Goal: Check status: Check status

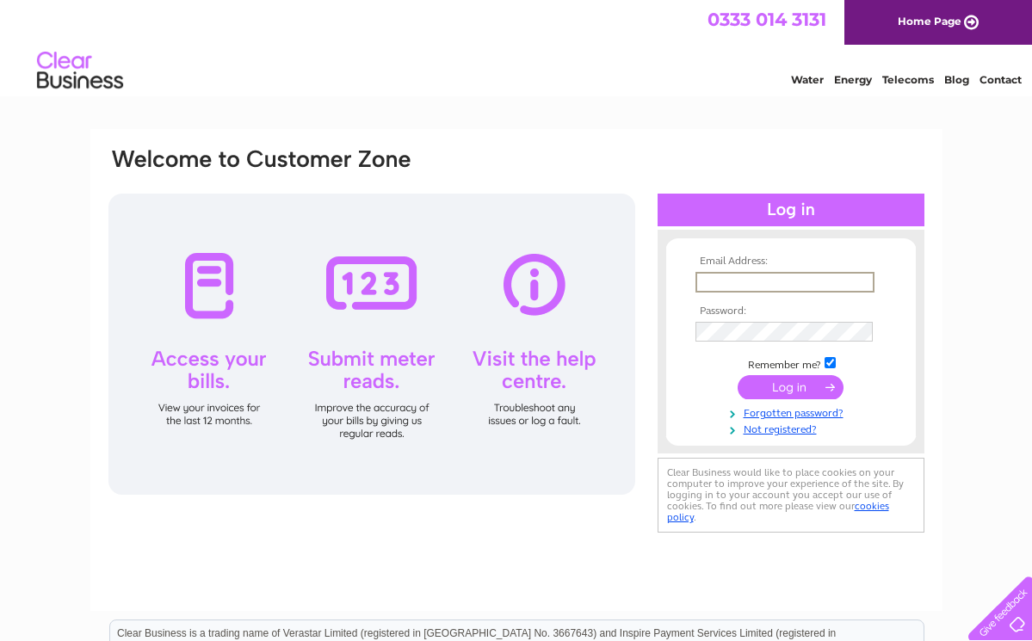
type input "[EMAIL_ADDRESS][DOMAIN_NAME]"
click at [761, 391] on input "submit" at bounding box center [791, 387] width 106 height 24
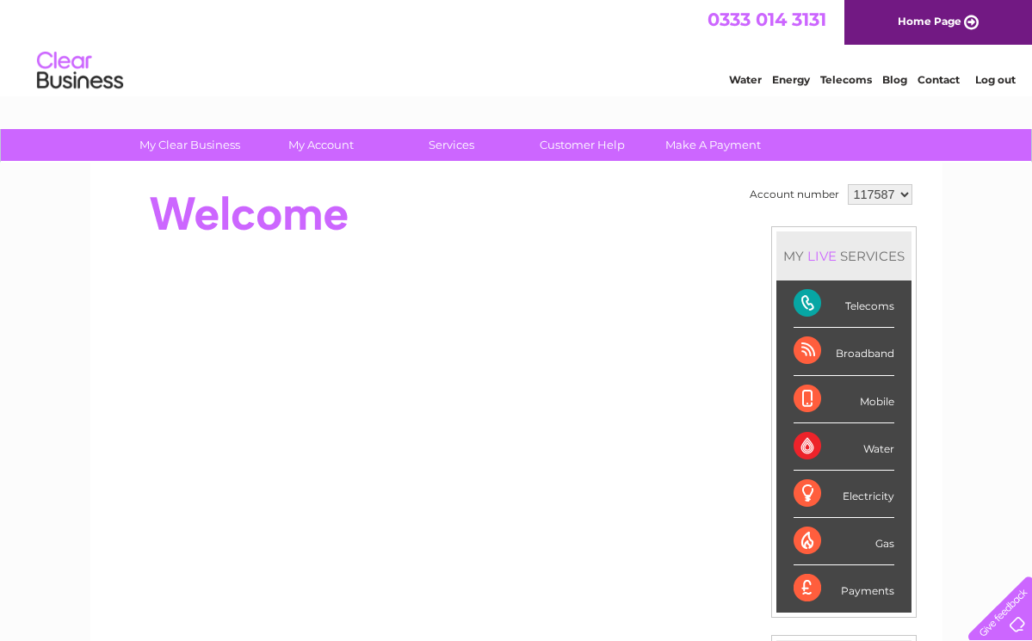
click at [815, 308] on div "Telecoms" at bounding box center [844, 304] width 101 height 47
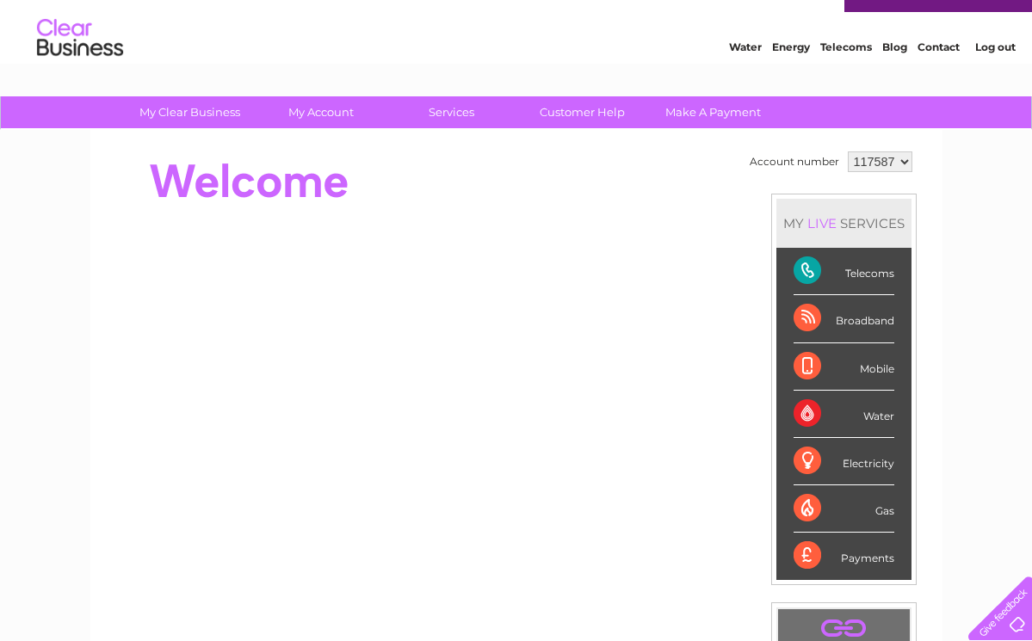
scroll to position [40, 0]
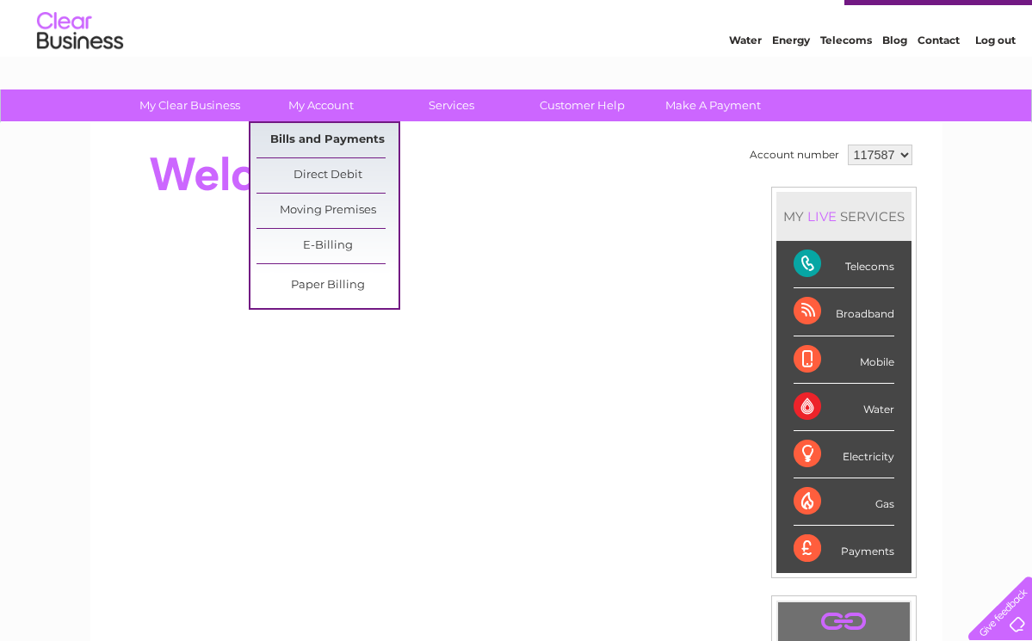
click at [325, 135] on link "Bills and Payments" at bounding box center [328, 140] width 142 height 34
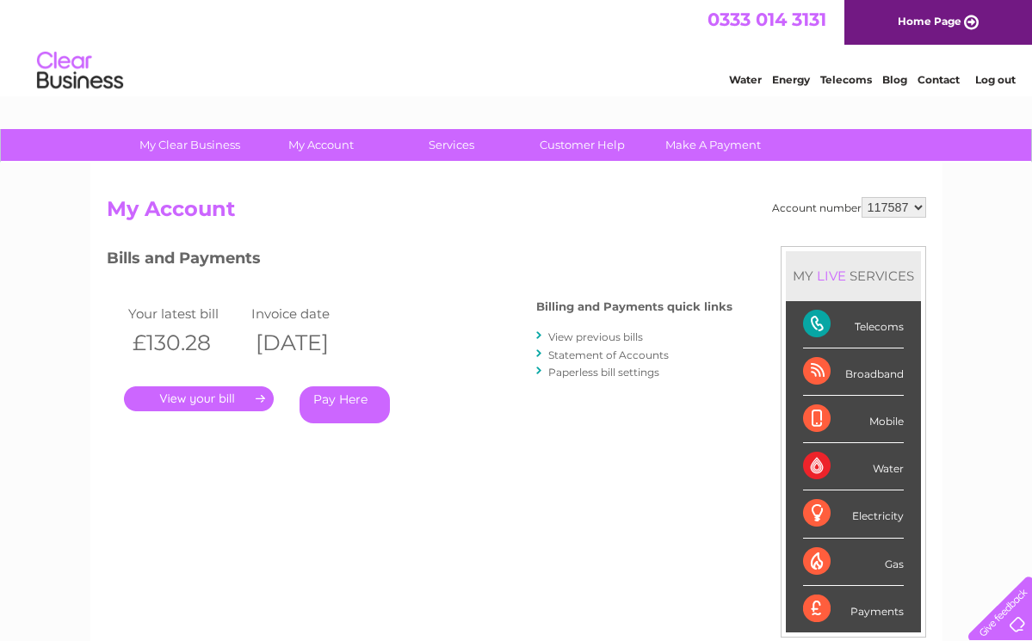
click at [207, 398] on link "." at bounding box center [199, 399] width 150 height 25
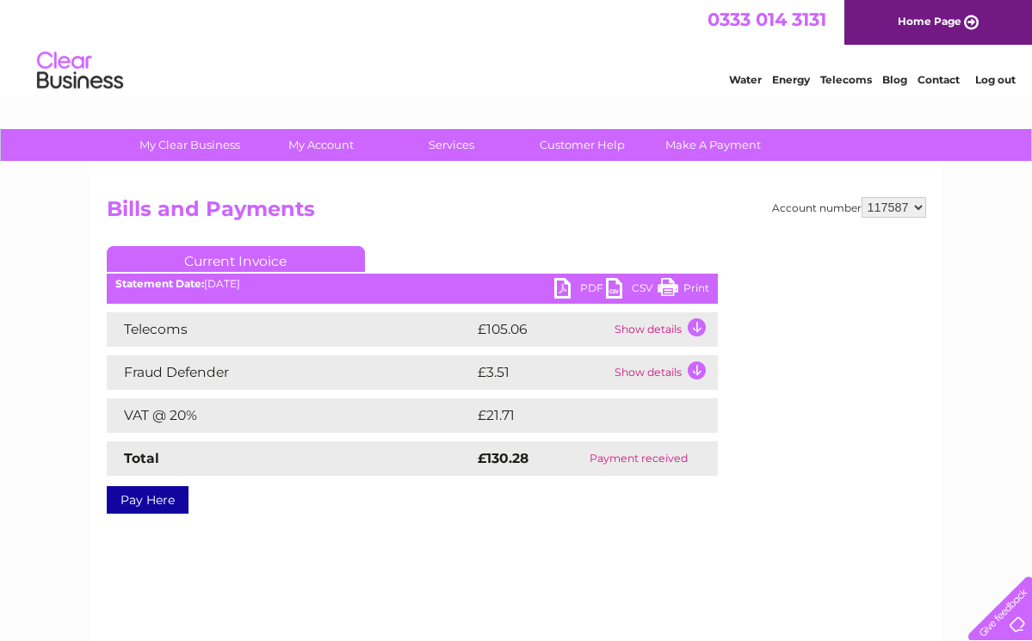
click at [696, 330] on td "Show details" at bounding box center [664, 329] width 108 height 34
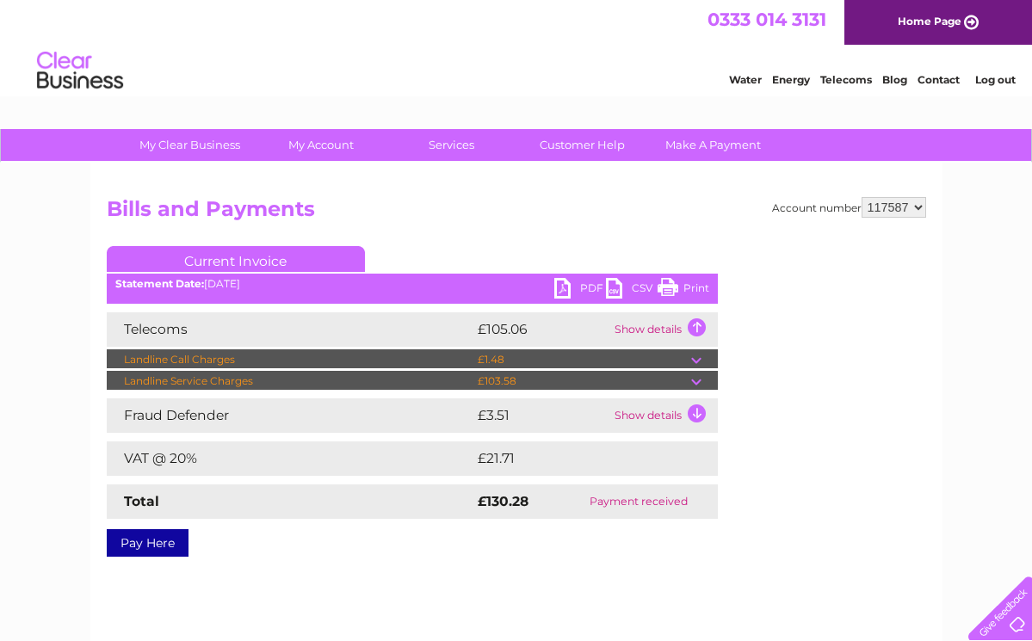
click at [695, 382] on td at bounding box center [704, 381] width 27 height 21
